Goal: Go to known website: Access a specific website the user already knows

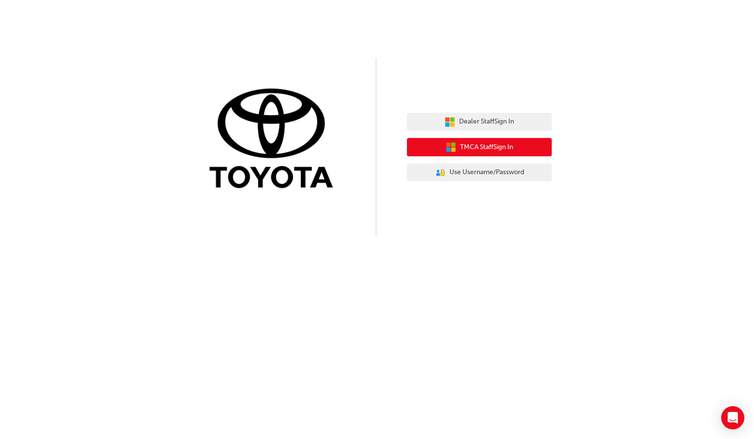
click at [446, 147] on icon "button" at bounding box center [448, 144] width 4 height 4
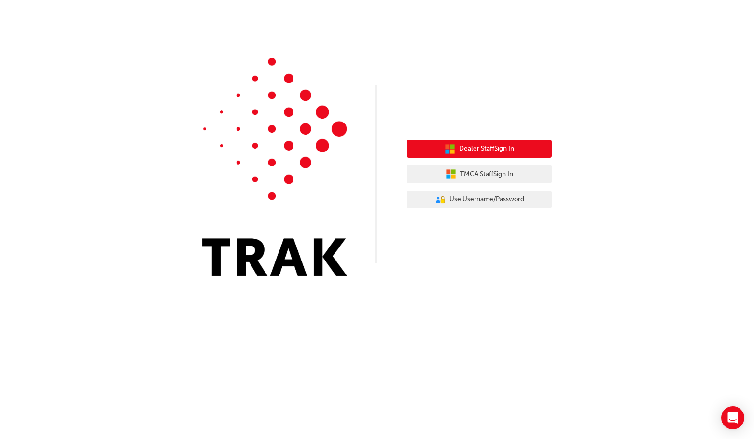
click at [475, 151] on span "Dealer Staff Sign In" at bounding box center [486, 148] width 55 height 11
click at [486, 144] on span "Dealer Staff Sign In" at bounding box center [486, 148] width 55 height 11
